Goal: Navigation & Orientation: Understand site structure

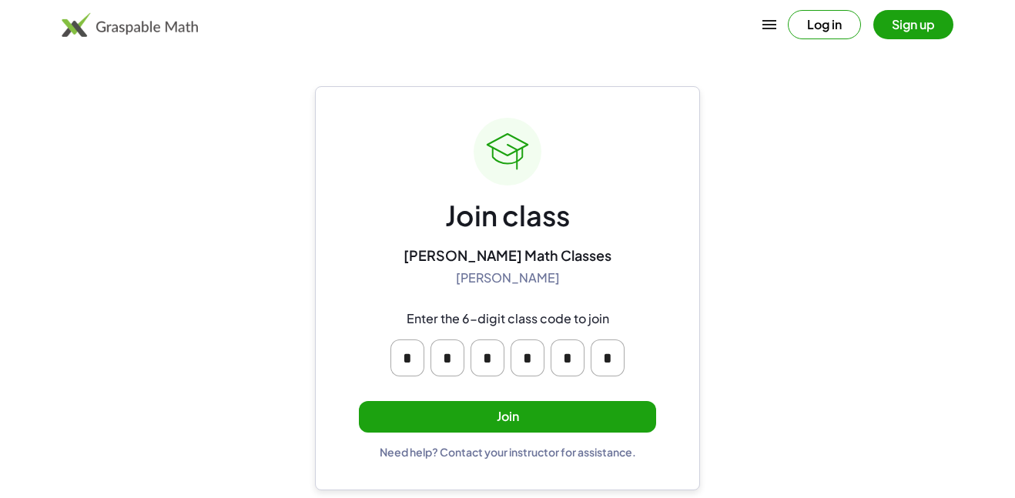
click at [605, 417] on button "Join" at bounding box center [507, 417] width 297 height 32
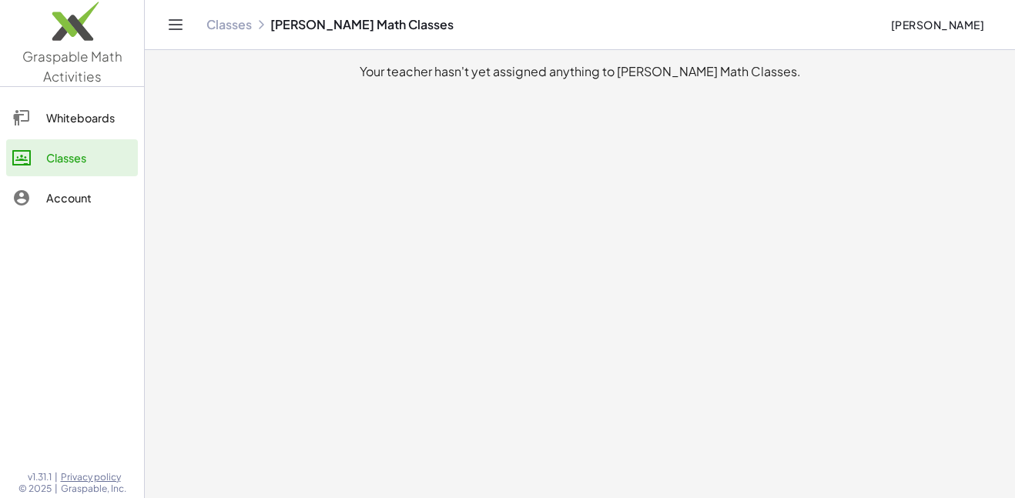
click at [76, 105] on link "Whiteboards" at bounding box center [72, 117] width 132 height 37
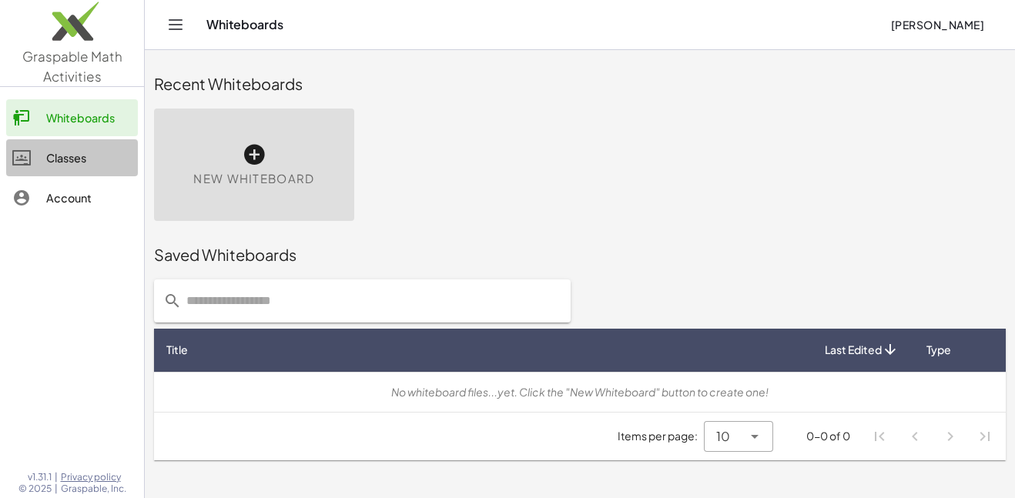
click at [99, 162] on div "Classes" at bounding box center [89, 158] width 86 height 18
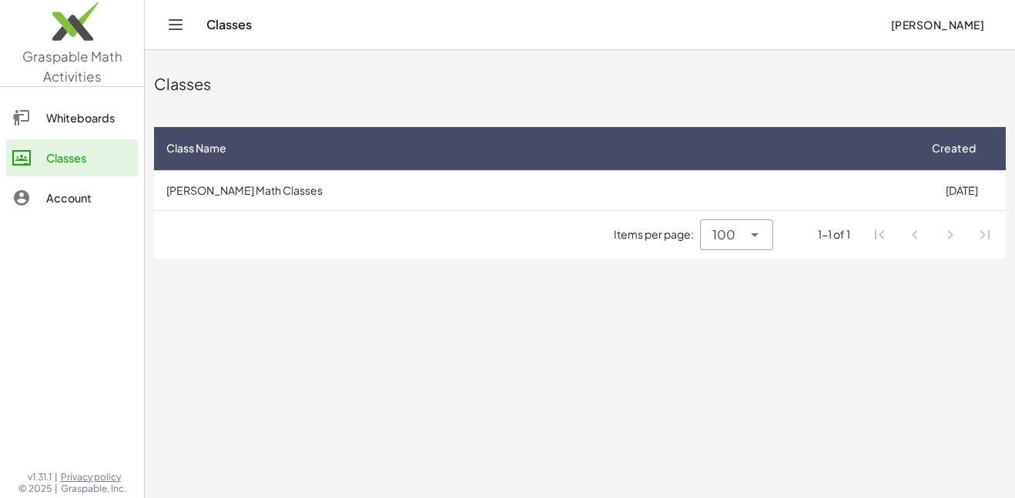
click at [103, 198] on div "Account" at bounding box center [89, 198] width 86 height 18
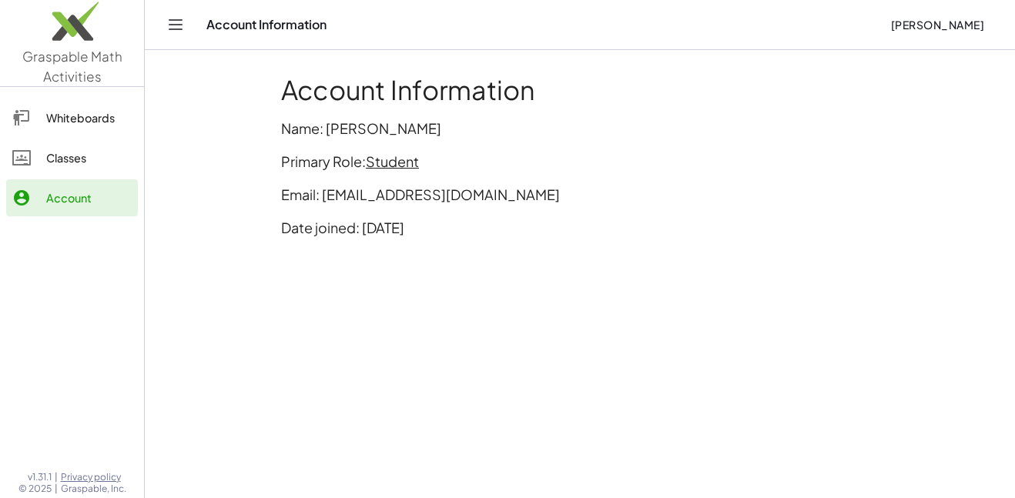
click at [85, 161] on div "Classes" at bounding box center [89, 158] width 86 height 18
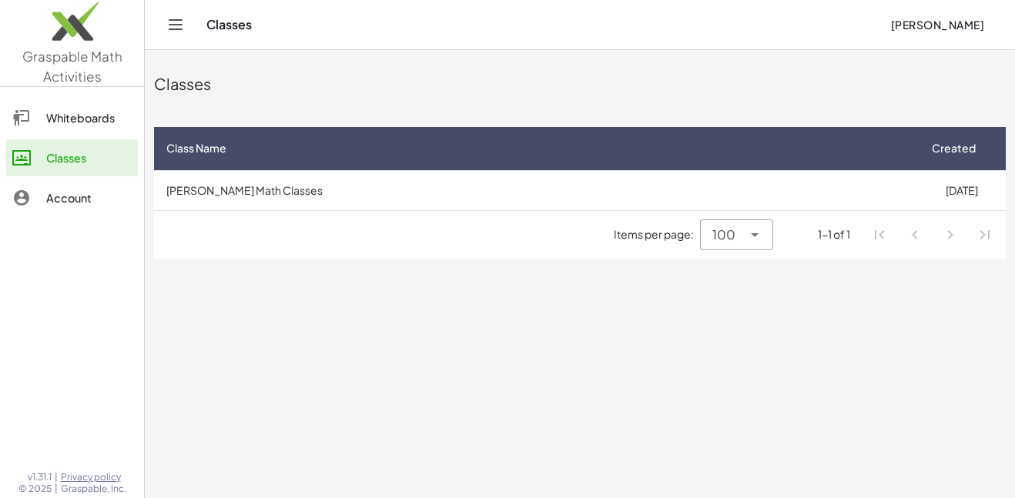
click at [62, 119] on div "Whiteboards" at bounding box center [89, 118] width 86 height 18
